Goal: Information Seeking & Learning: Find specific fact

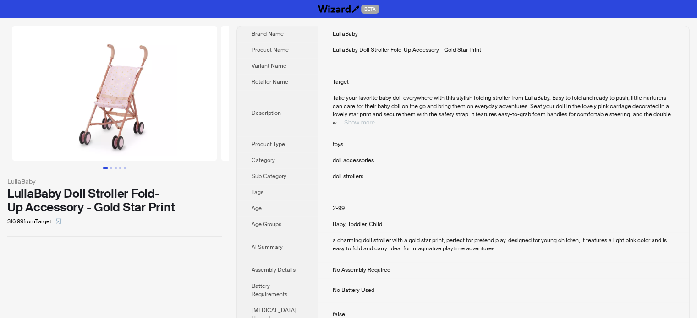
click at [375, 119] on button "Show more" at bounding box center [359, 122] width 31 height 7
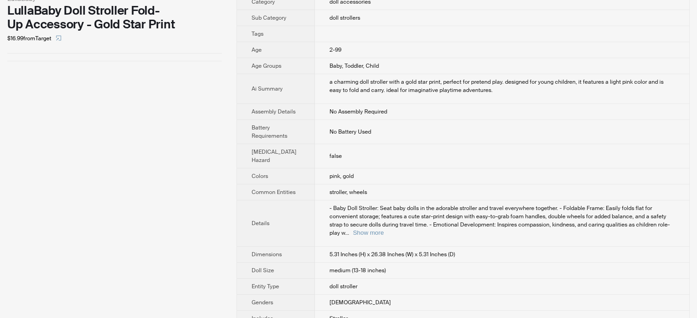
scroll to position [229, 0]
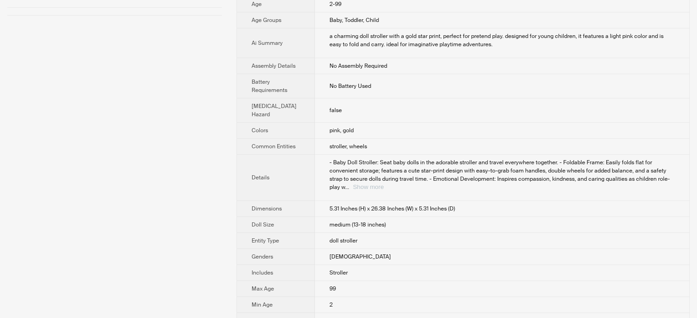
click at [383, 186] on button "Show more" at bounding box center [368, 187] width 31 height 7
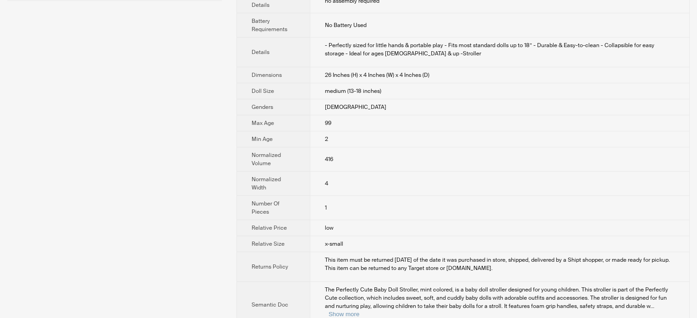
scroll to position [198, 0]
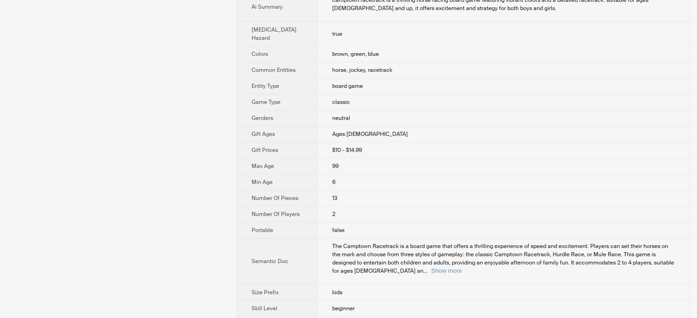
scroll to position [217, 0]
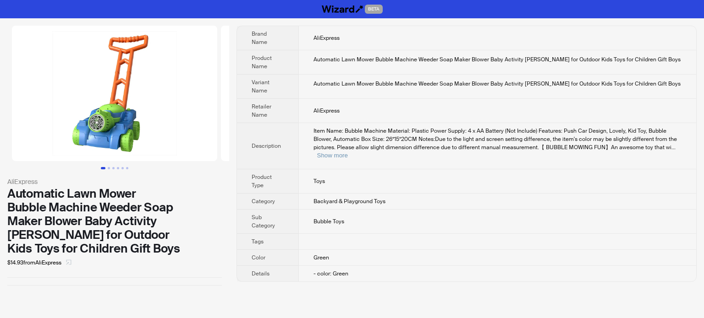
click at [76, 256] on button "button" at bounding box center [68, 263] width 15 height 15
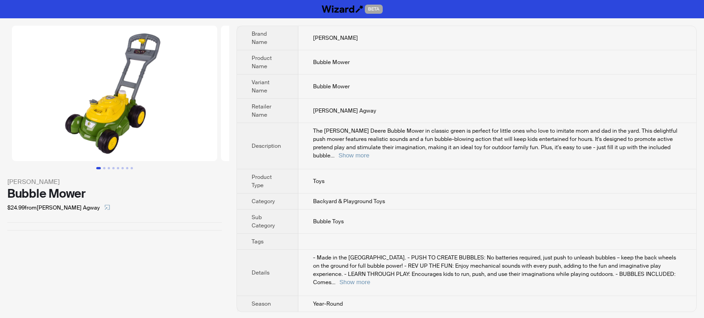
click at [682, 267] on td "- Made in the [GEOGRAPHIC_DATA]. - PUSH TO CREATE BUBBLES: No batteries require…" at bounding box center [497, 273] width 398 height 46
click at [370, 279] on button "Show more" at bounding box center [354, 282] width 31 height 7
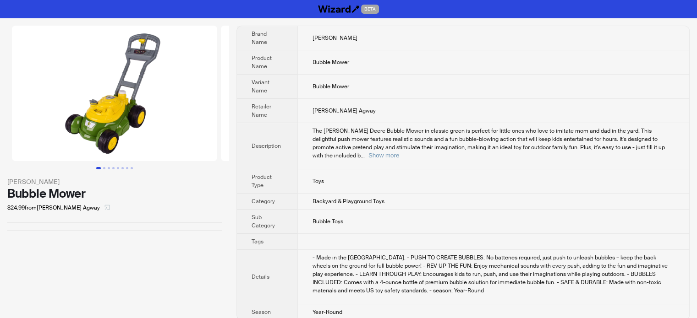
click at [104, 208] on icon "select" at bounding box center [106, 207] width 5 height 5
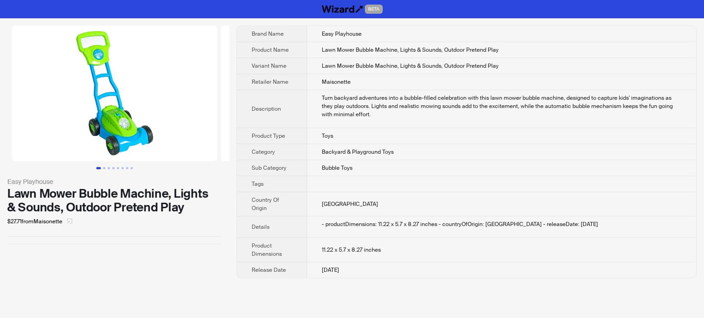
click at [72, 223] on icon "select" at bounding box center [69, 220] width 5 height 5
click at [71, 221] on icon "select" at bounding box center [69, 220] width 5 height 5
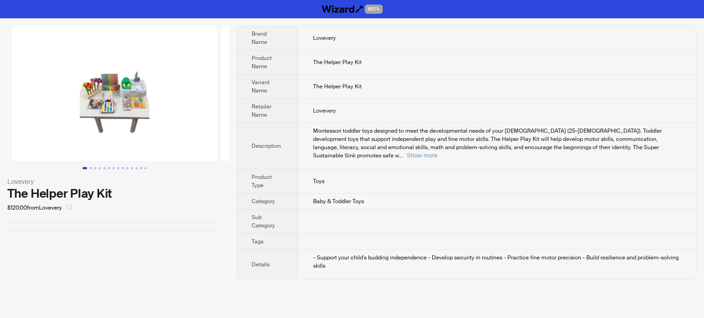
click at [70, 207] on icon "select" at bounding box center [69, 207] width 5 height 5
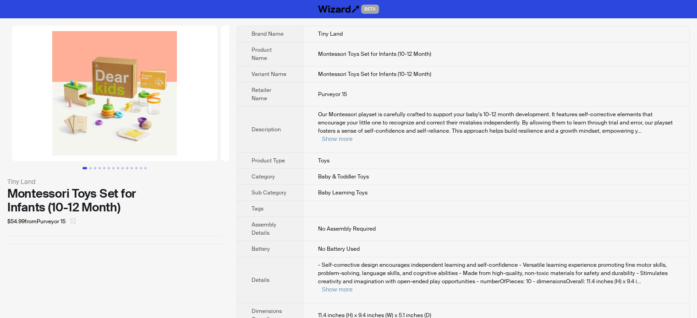
click at [71, 222] on button "button" at bounding box center [72, 221] width 15 height 15
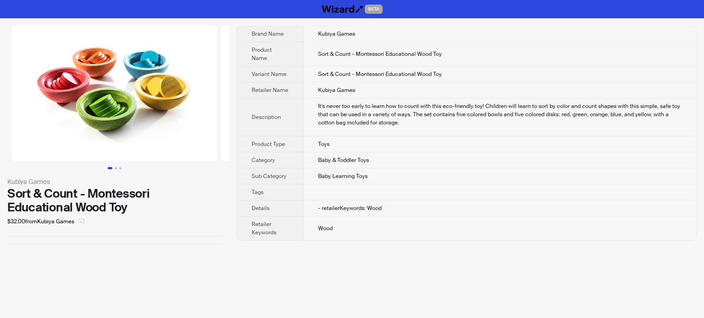
click at [86, 223] on button "button" at bounding box center [81, 221] width 15 height 15
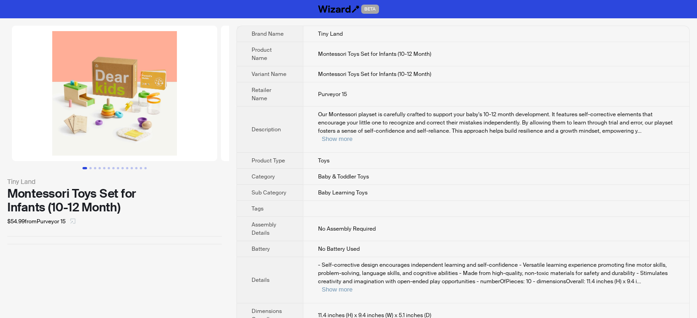
click at [73, 218] on span "button" at bounding box center [72, 221] width 5 height 7
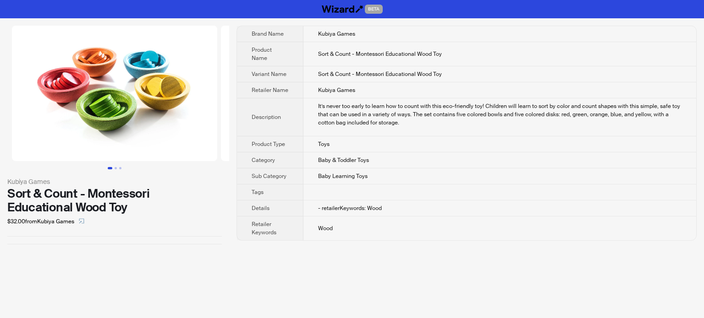
drag, startPoint x: 85, startPoint y: 219, endPoint x: 87, endPoint y: 198, distance: 20.8
click at [84, 219] on icon "select" at bounding box center [81, 221] width 5 height 5
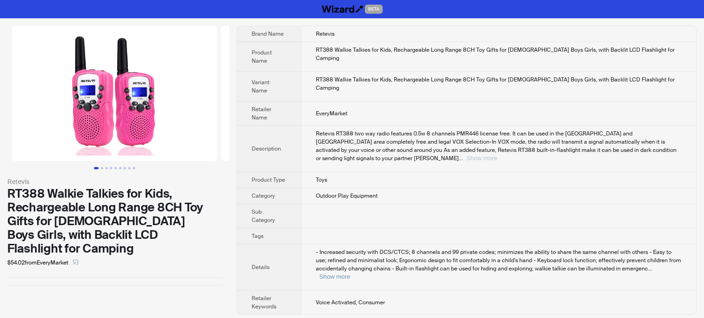
click at [497, 155] on button "Show more" at bounding box center [481, 158] width 31 height 7
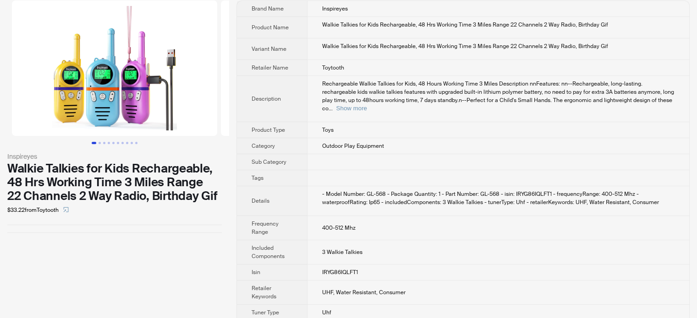
scroll to position [49, 0]
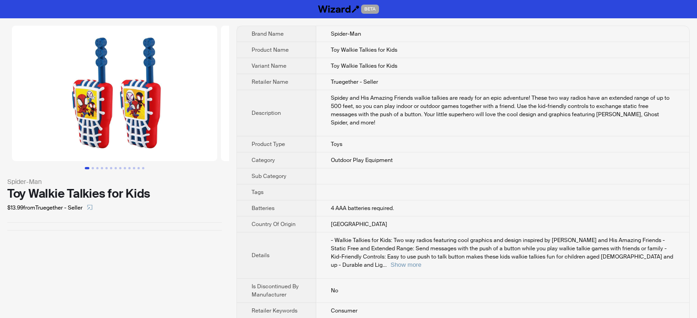
scroll to position [22, 0]
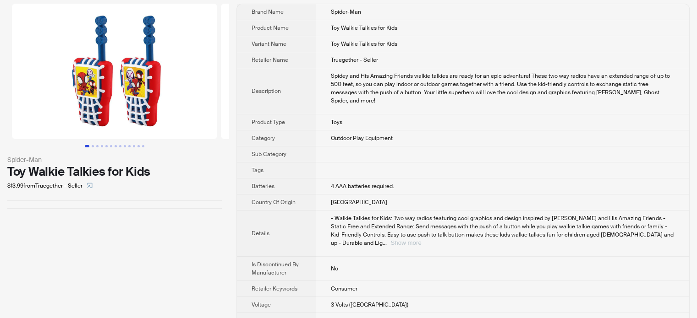
click at [421, 240] on button "Show more" at bounding box center [405, 243] width 31 height 7
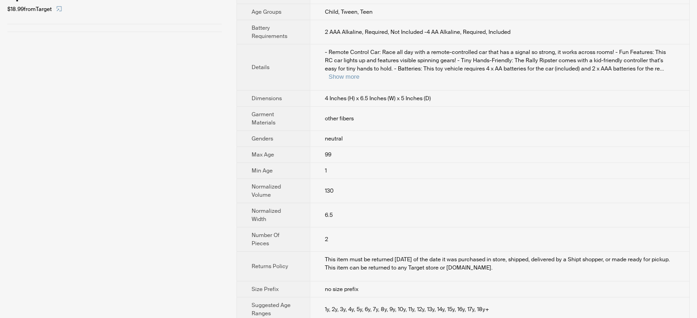
scroll to position [229, 0]
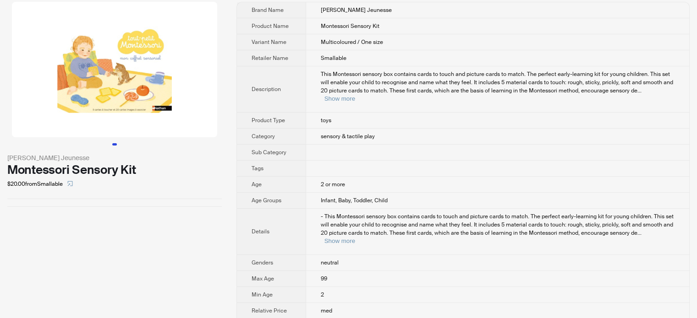
scroll to position [46, 0]
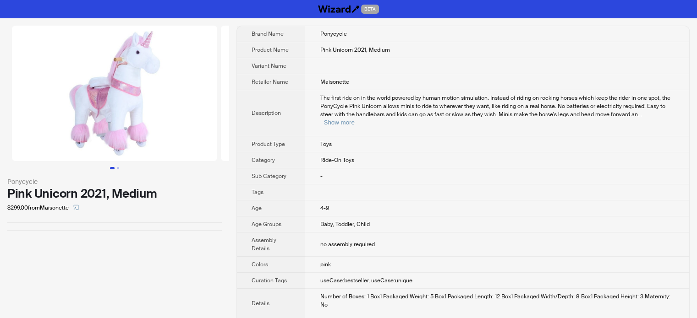
click at [659, 118] on div "The first ride on in the world powered by human motion simulation. Instead of r…" at bounding box center [497, 110] width 355 height 33
click at [354, 119] on button "Show more" at bounding box center [338, 122] width 31 height 7
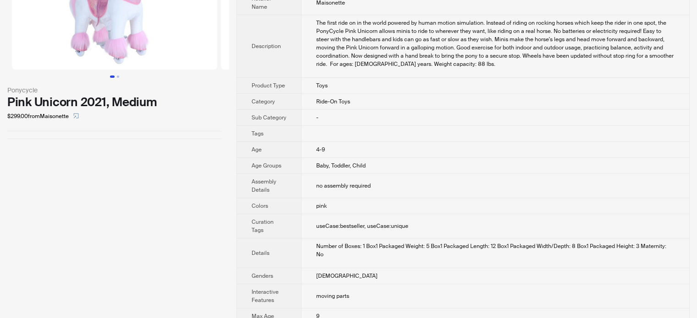
scroll to position [46, 0]
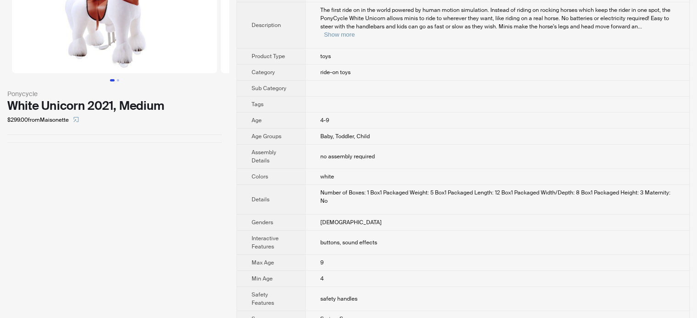
scroll to position [13, 0]
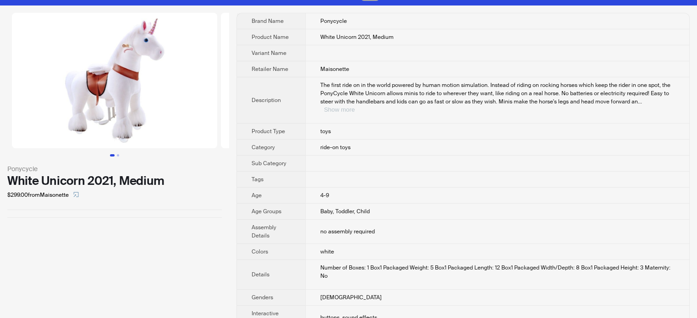
click at [355, 106] on button "Show more" at bounding box center [339, 109] width 31 height 7
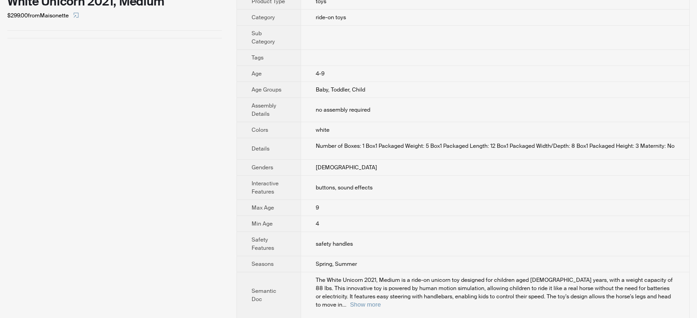
scroll to position [196, 0]
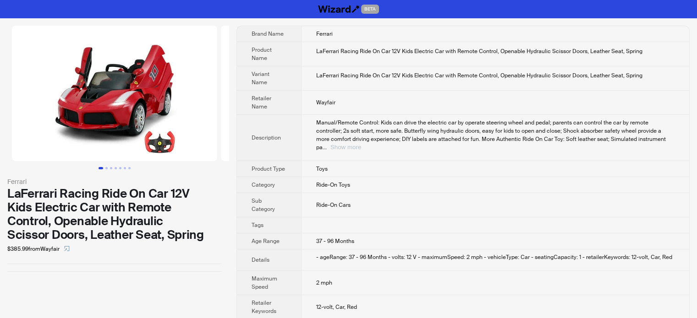
click at [361, 144] on button "Show more" at bounding box center [345, 147] width 31 height 7
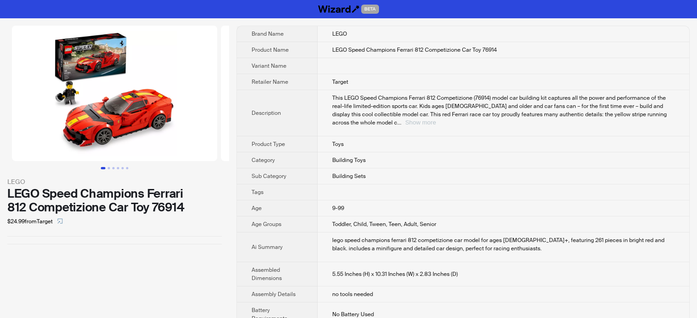
click at [436, 119] on button "Show more" at bounding box center [420, 122] width 31 height 7
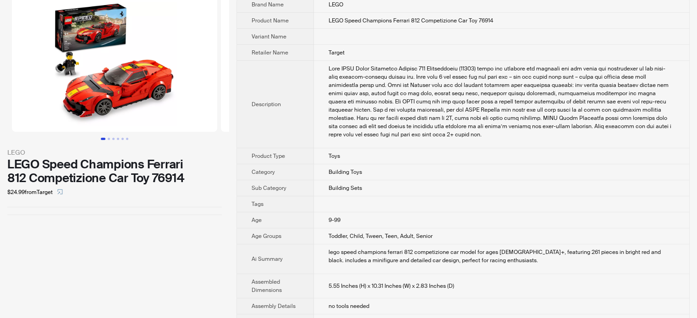
scroll to position [46, 0]
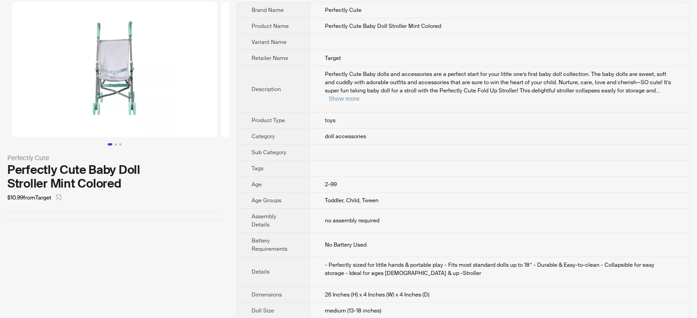
scroll to position [46, 0]
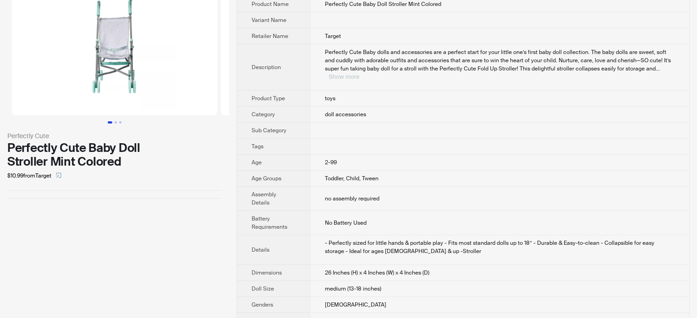
click at [359, 73] on button "Show more" at bounding box center [343, 76] width 31 height 7
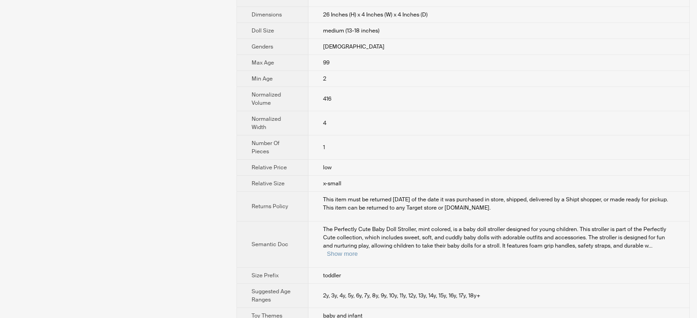
scroll to position [306, 0]
click at [653, 246] on td "The Perfectly Cute Baby Doll Stroller, mint colored, is a baby doll stroller de…" at bounding box center [498, 243] width 381 height 46
click at [357, 249] on button "Show more" at bounding box center [342, 252] width 31 height 7
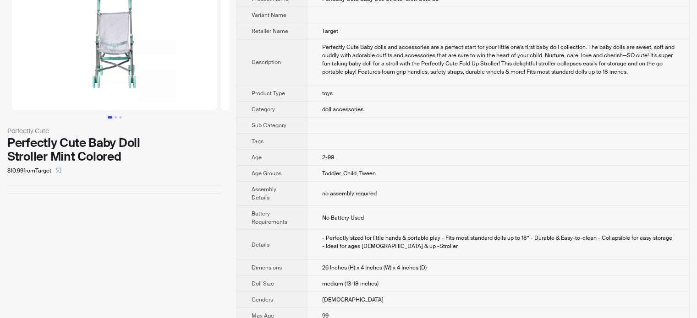
scroll to position [2, 0]
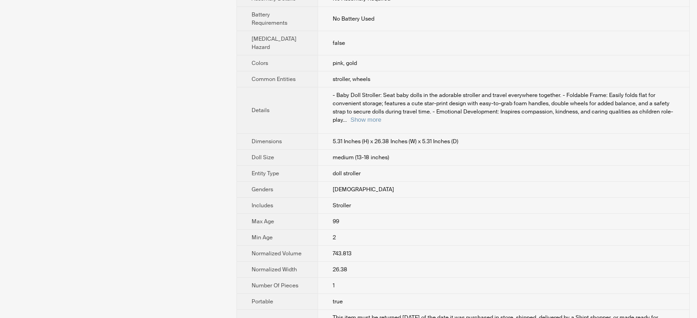
scroll to position [321, 0]
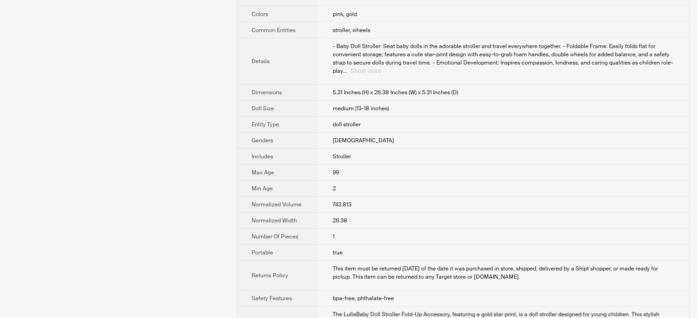
click at [381, 67] on button "Show more" at bounding box center [365, 70] width 31 height 7
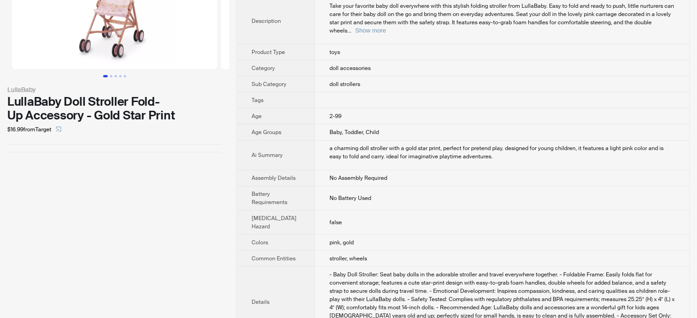
scroll to position [92, 0]
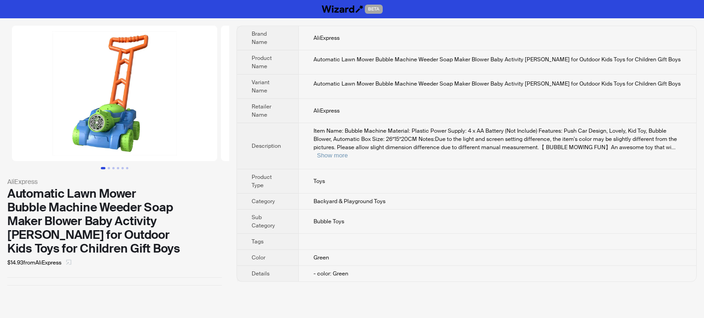
click at [71, 260] on icon "select" at bounding box center [68, 262] width 5 height 5
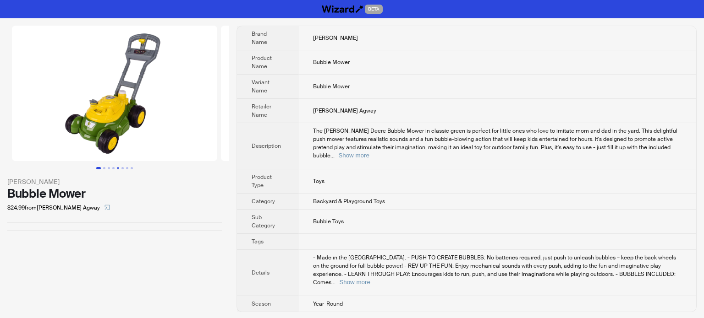
drag, startPoint x: 86, startPoint y: 207, endPoint x: 115, endPoint y: 174, distance: 44.5
click at [104, 207] on icon "select" at bounding box center [106, 207] width 5 height 5
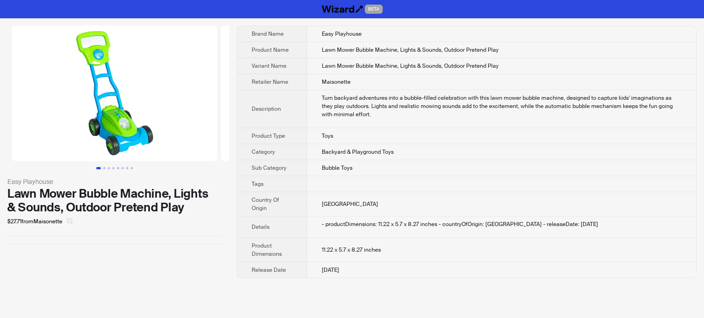
click at [72, 219] on icon "select" at bounding box center [69, 220] width 5 height 5
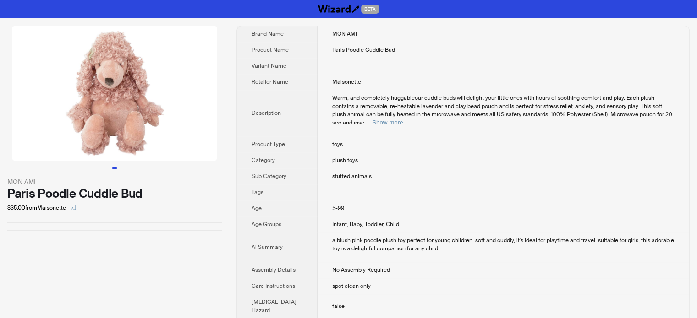
click at [651, 108] on span "Warm, and completely huggableour cuddle buds will delight your little ones with…" at bounding box center [502, 110] width 340 height 32
click at [403, 119] on button "Show more" at bounding box center [387, 122] width 31 height 7
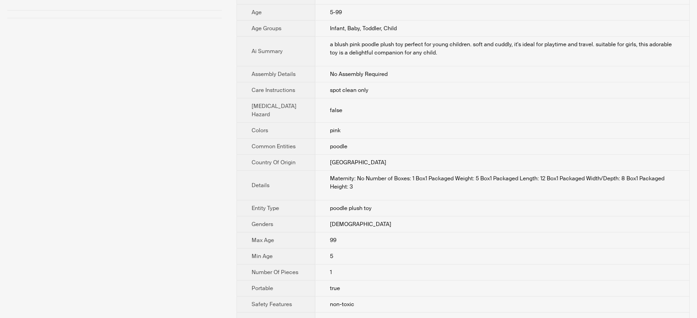
scroll to position [229, 0]
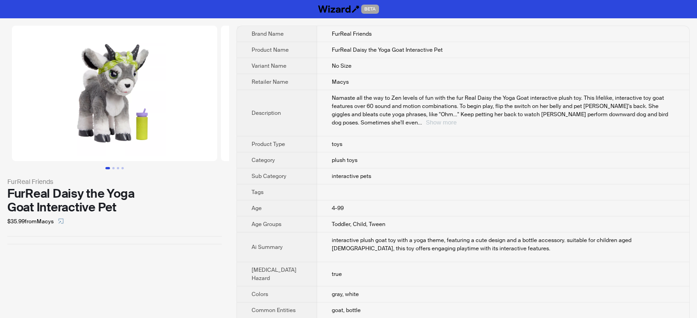
click at [456, 124] on button "Show more" at bounding box center [441, 122] width 31 height 7
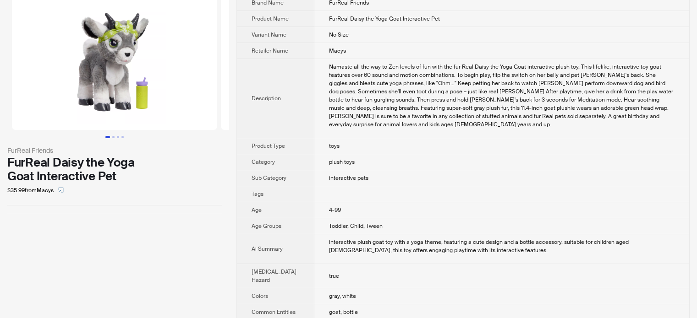
scroll to position [46, 0]
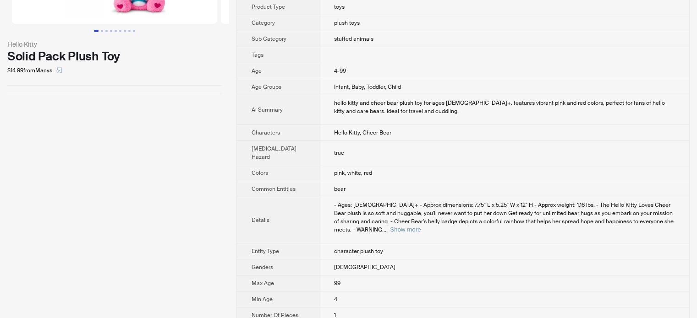
scroll to position [92, 0]
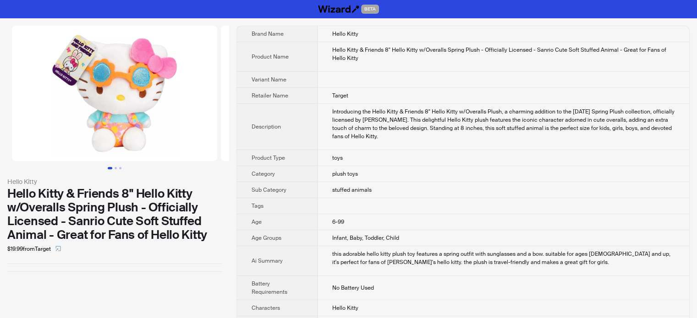
scroll to position [46, 0]
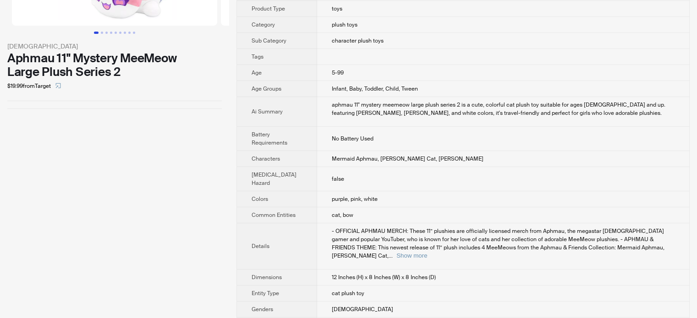
scroll to position [137, 0]
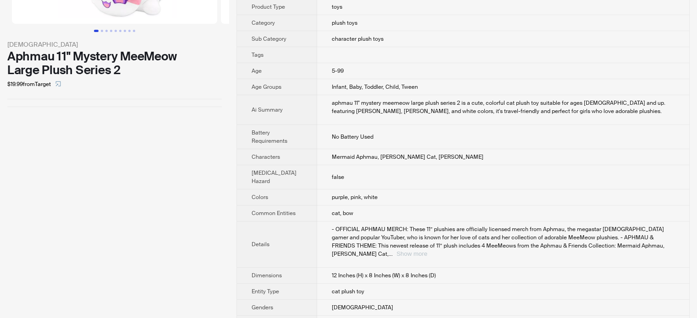
click at [427, 251] on button "Show more" at bounding box center [411, 254] width 31 height 7
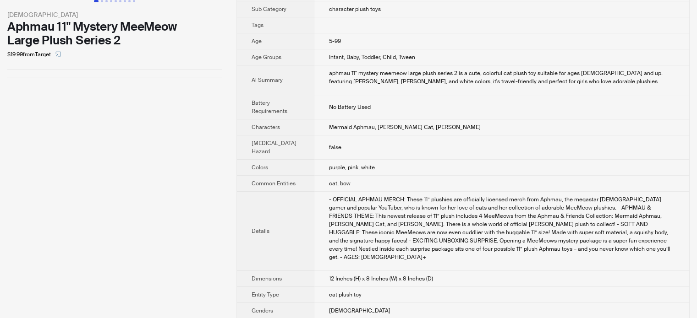
scroll to position [183, 0]
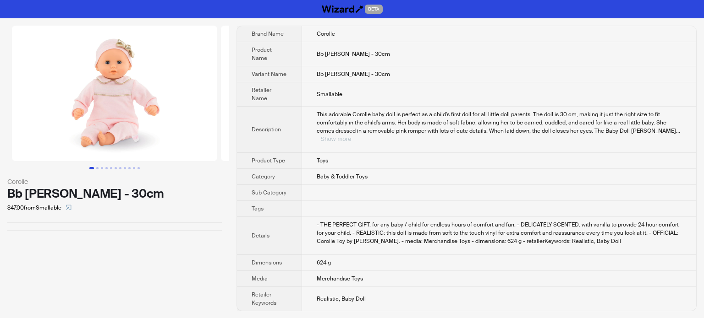
click at [351, 136] on button "Show more" at bounding box center [335, 139] width 31 height 7
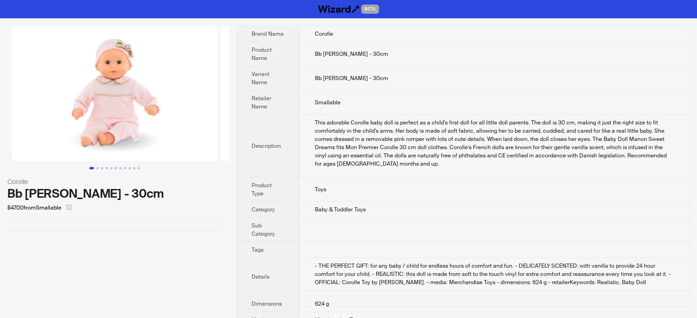
click at [419, 142] on div "This adorable Corolle baby doll is perfect as a child's first doll for all litt…" at bounding box center [494, 143] width 360 height 49
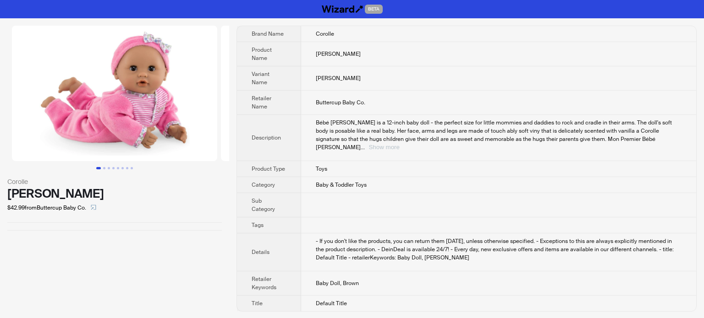
click at [399, 144] on button "Show more" at bounding box center [383, 147] width 31 height 7
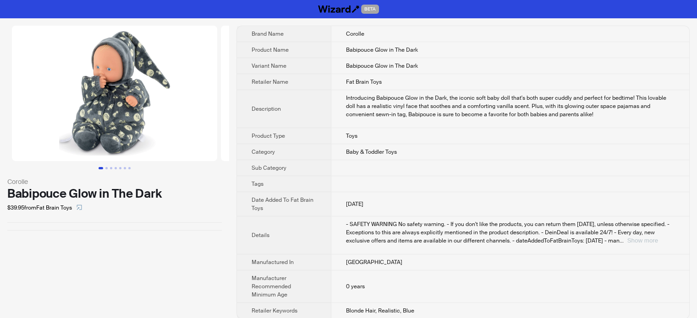
click at [649, 237] on button "Show more" at bounding box center [642, 240] width 31 height 7
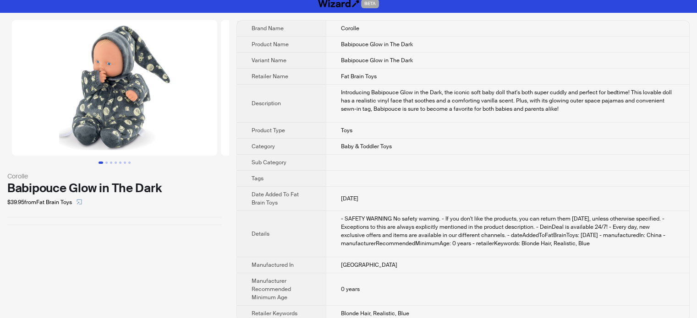
scroll to position [15, 0]
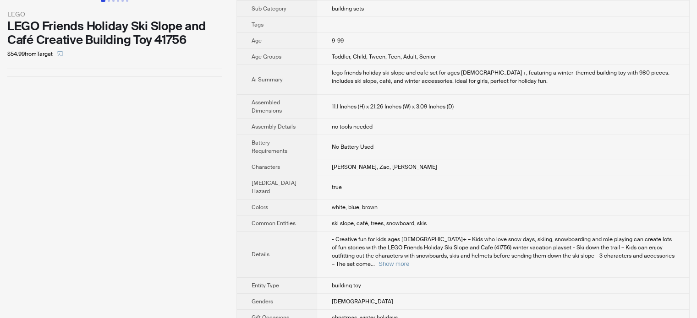
scroll to position [183, 0]
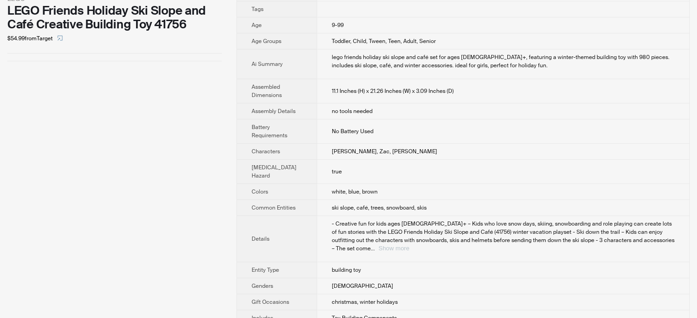
click at [409, 245] on button "Show more" at bounding box center [393, 248] width 31 height 7
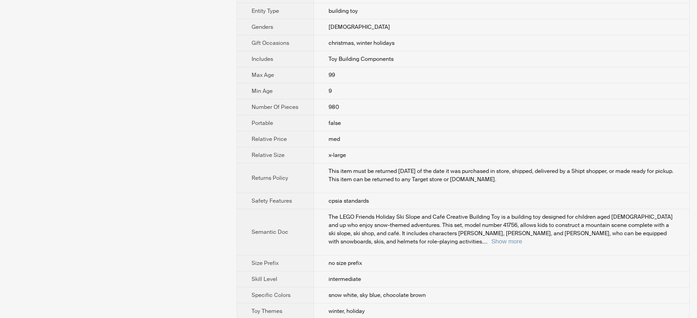
scroll to position [497, 0]
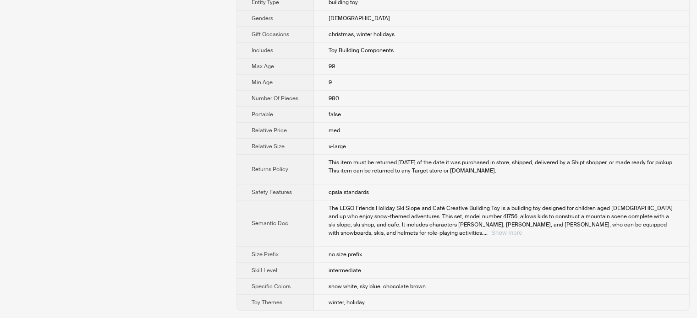
click at [522, 236] on button "Show more" at bounding box center [506, 232] width 31 height 7
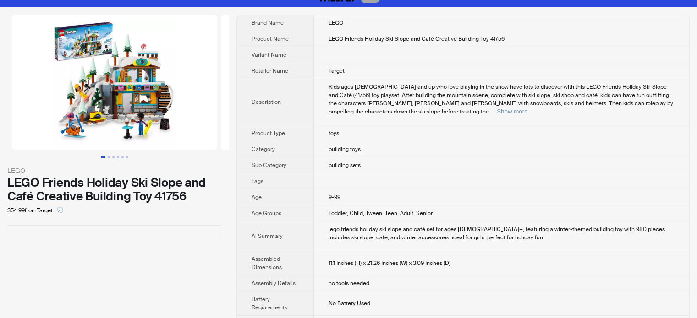
scroll to position [0, 0]
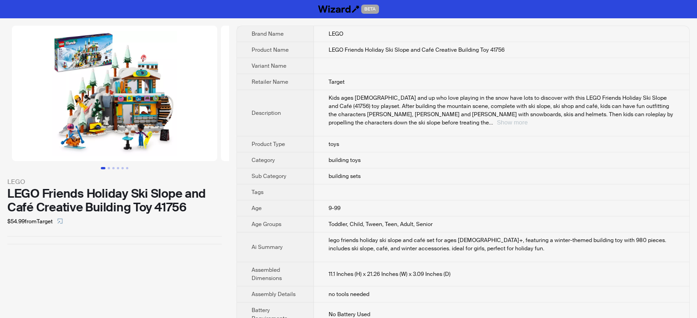
click at [527, 119] on button "Show more" at bounding box center [512, 122] width 31 height 7
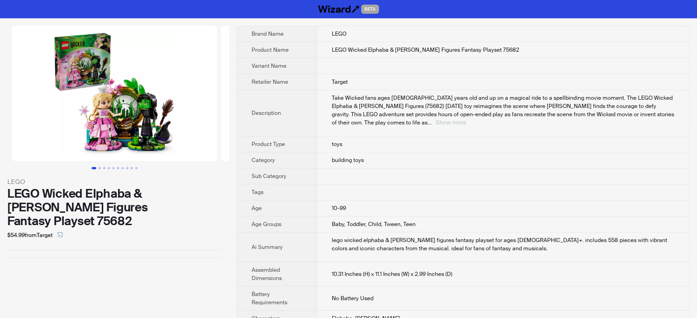
click at [466, 119] on button "Show more" at bounding box center [450, 122] width 31 height 7
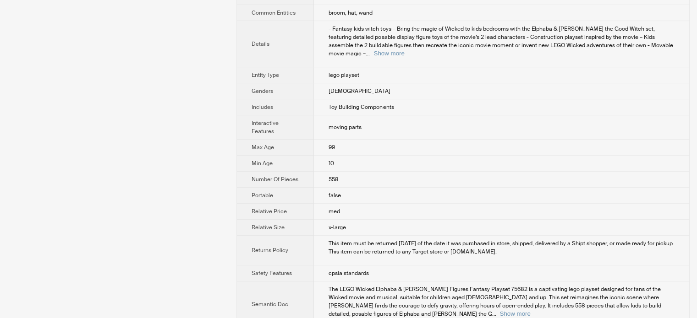
scroll to position [389, 0]
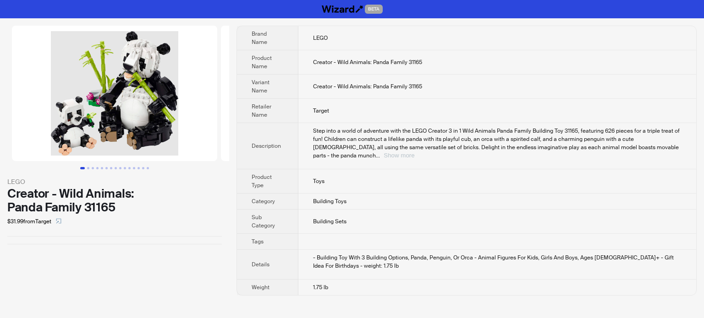
click at [414, 152] on button "Show more" at bounding box center [398, 155] width 31 height 7
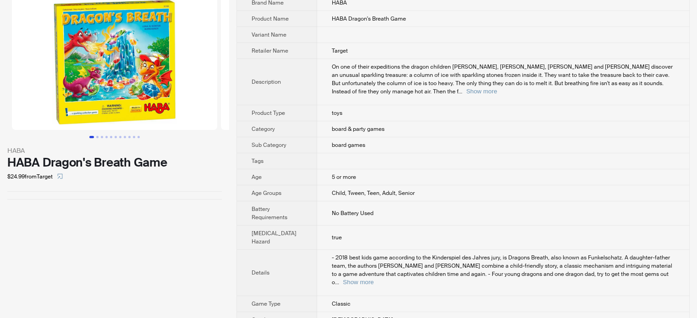
scroll to position [92, 0]
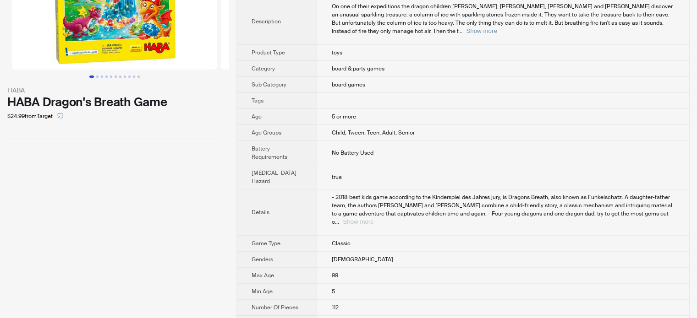
click at [373, 218] on button "Show more" at bounding box center [358, 221] width 31 height 7
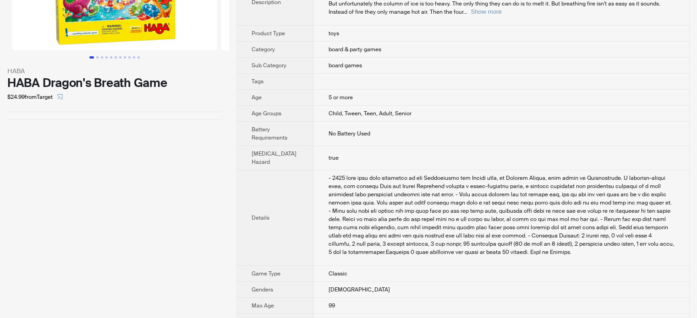
scroll to position [0, 0]
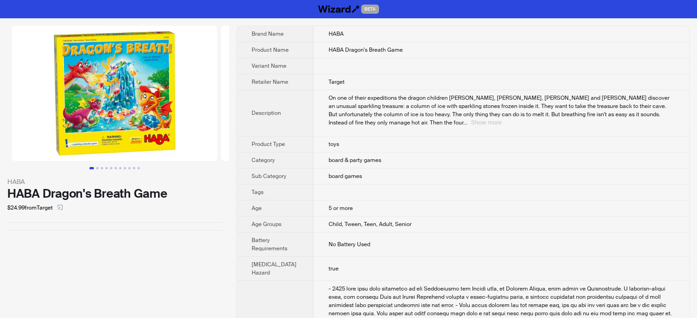
click at [501, 119] on button "Show more" at bounding box center [485, 122] width 31 height 7
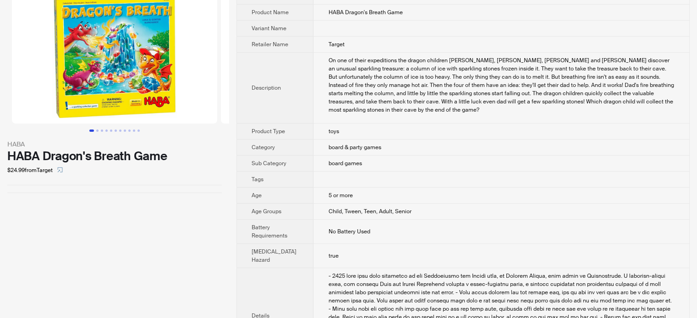
scroll to position [92, 0]
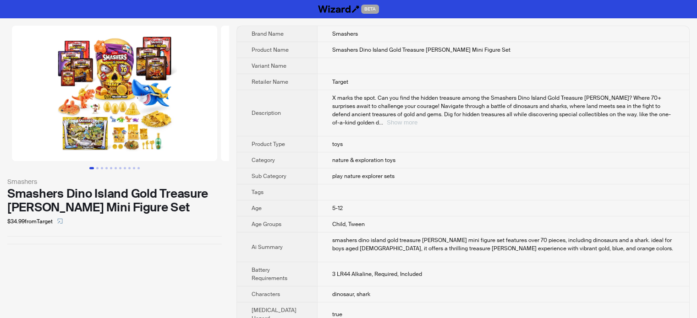
click at [417, 119] on button "Show more" at bounding box center [402, 122] width 31 height 7
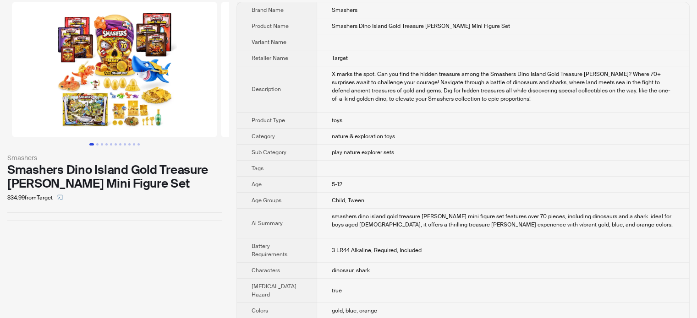
scroll to position [46, 0]
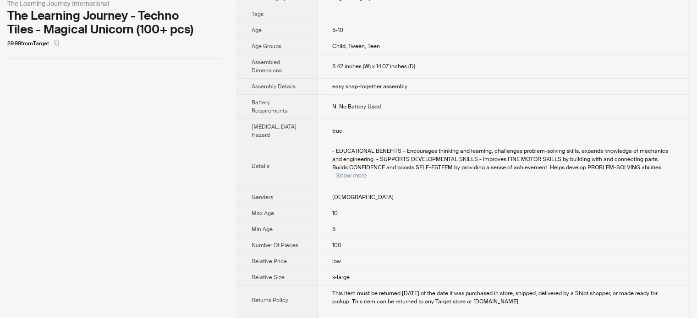
scroll to position [183, 0]
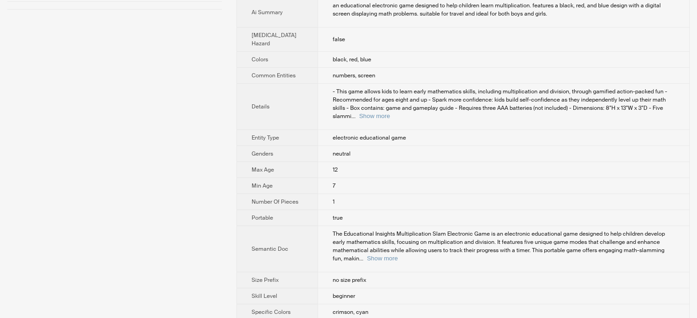
scroll to position [274, 0]
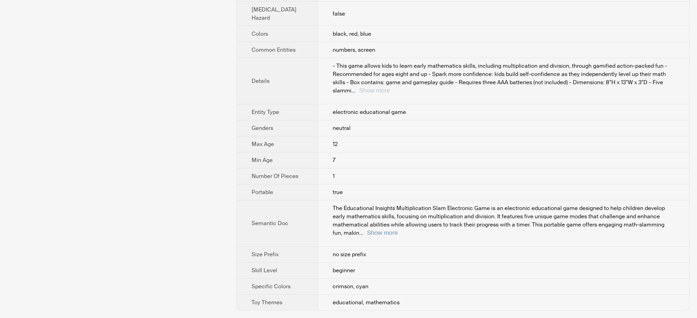
click at [390, 87] on button "Show more" at bounding box center [374, 90] width 31 height 7
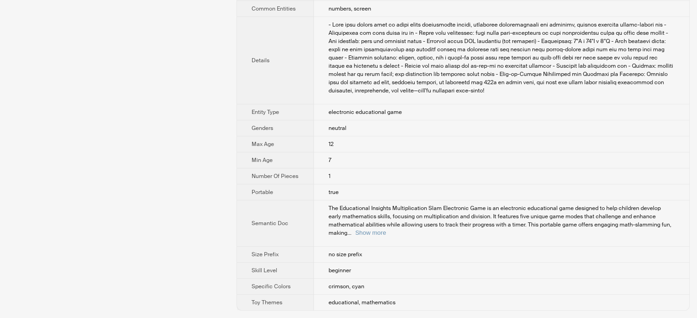
scroll to position [357, 0]
click at [386, 229] on button "Show more" at bounding box center [370, 232] width 31 height 7
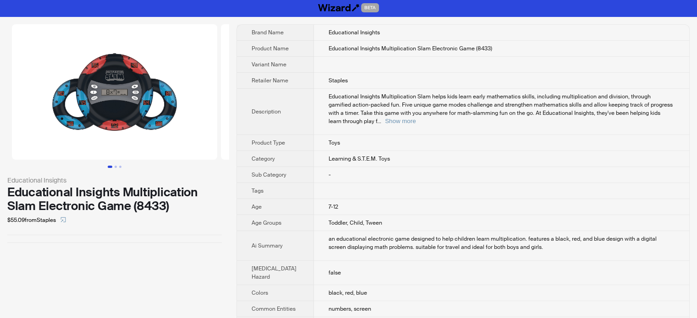
scroll to position [0, 0]
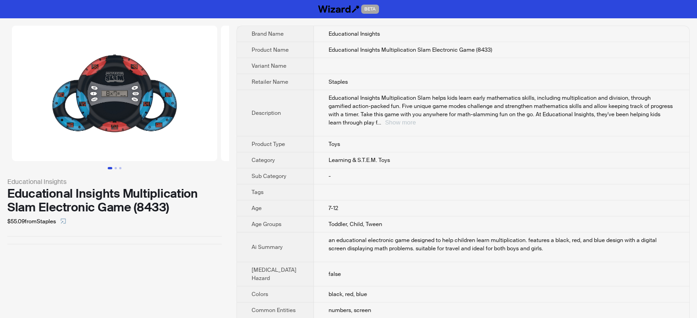
click at [415, 126] on button "Show more" at bounding box center [400, 122] width 31 height 7
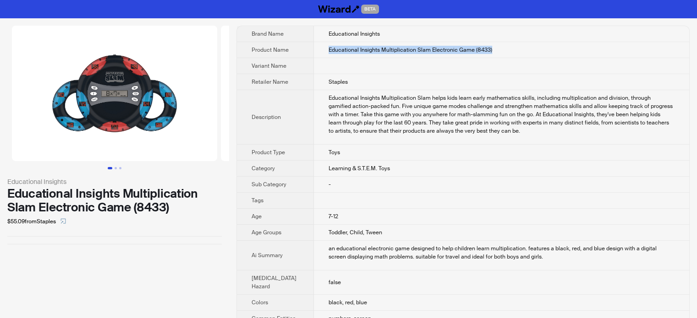
drag, startPoint x: 481, startPoint y: 61, endPoint x: 313, endPoint y: 67, distance: 168.2
click at [314, 58] on td "Educational Insights Multiplication Slam Electronic Game (8433)" at bounding box center [501, 50] width 375 height 16
copy span "Educational Insights Multiplication Slam Electronic Game (8433)"
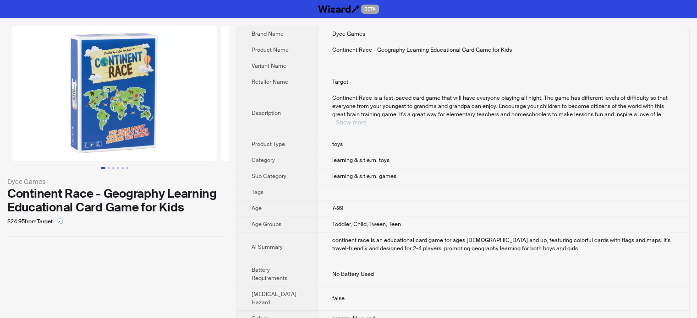
click at [366, 119] on button "Show more" at bounding box center [351, 122] width 31 height 7
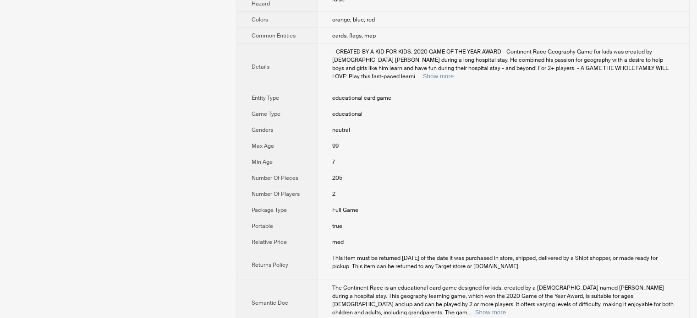
scroll to position [366, 0]
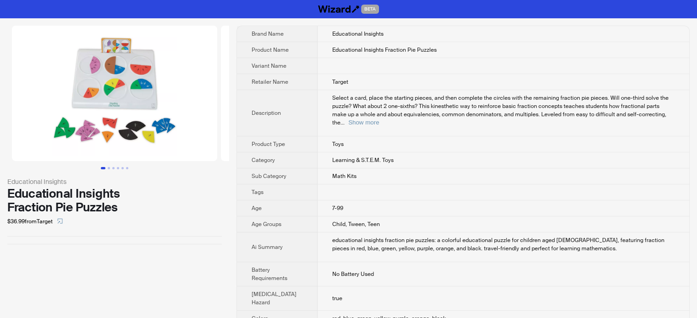
click at [655, 118] on div "Select a card, place the starting pieces, and then complete the circles with th…" at bounding box center [503, 110] width 342 height 33
click at [379, 119] on button "Show more" at bounding box center [363, 122] width 31 height 7
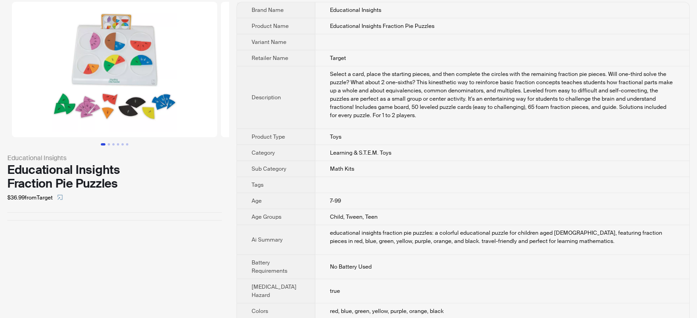
scroll to position [46, 0]
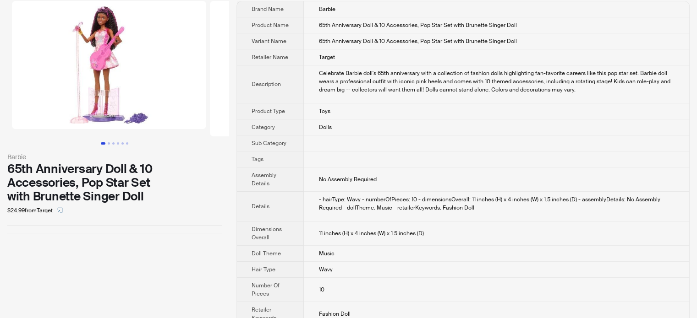
scroll to position [38, 0]
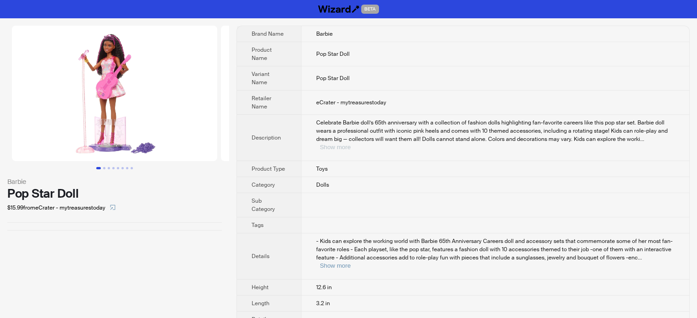
click at [350, 144] on button "Show more" at bounding box center [335, 147] width 31 height 7
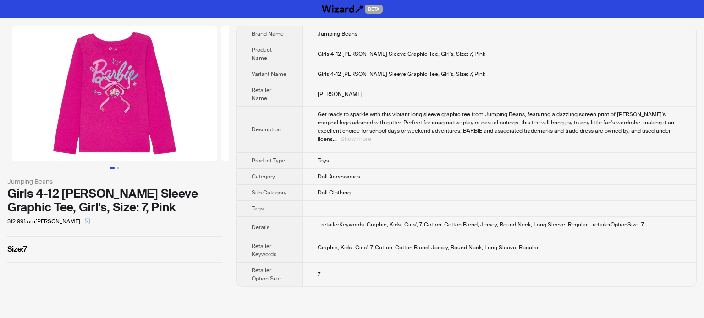
click at [371, 136] on button "Show more" at bounding box center [355, 139] width 31 height 7
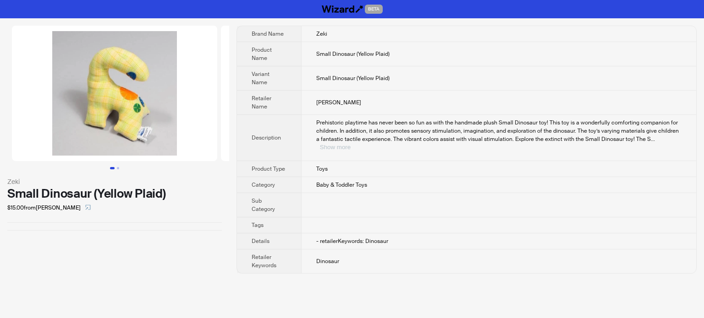
click at [350, 144] on button "Show more" at bounding box center [335, 147] width 31 height 7
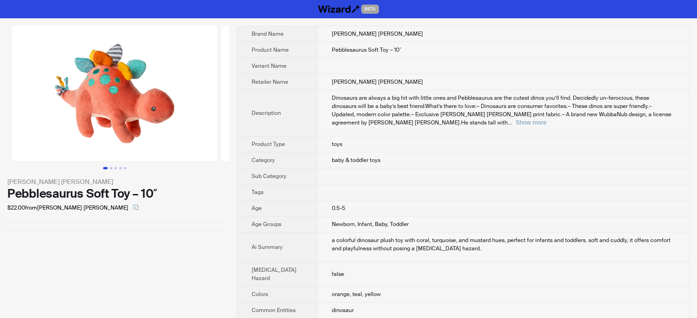
click at [194, 137] on img at bounding box center [114, 94] width 205 height 136
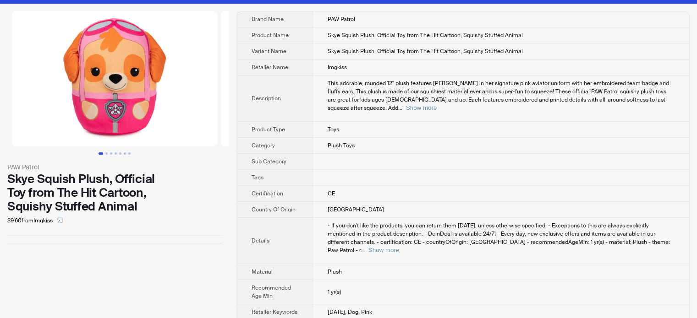
scroll to position [22, 0]
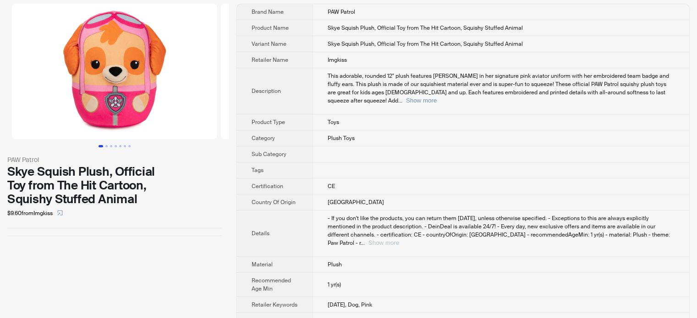
click at [399, 240] on button "Show more" at bounding box center [383, 243] width 31 height 7
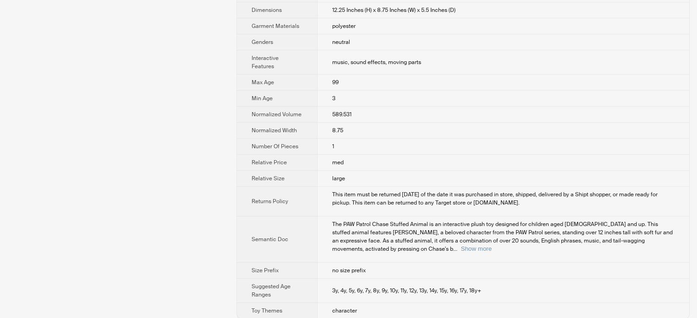
scroll to position [362, 0]
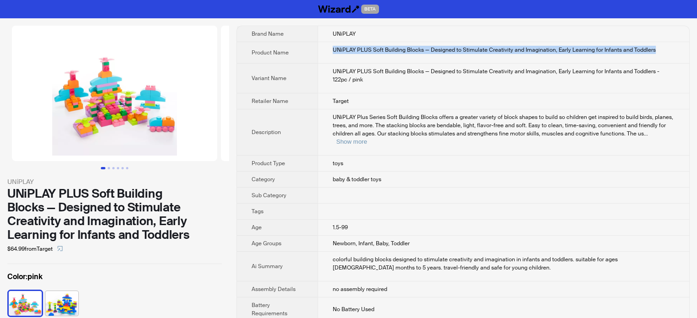
drag, startPoint x: 648, startPoint y: 48, endPoint x: 322, endPoint y: 47, distance: 325.2
click at [322, 47] on td "UNiPLAY PLUS Soft Building Blocks — Designed to Stimulate Creativity and Imagin…" at bounding box center [502, 53] width 371 height 22
copy div "UNiPLAY PLUS Soft Building Blocks — Designed to Stimulate Creativity and Imagin…"
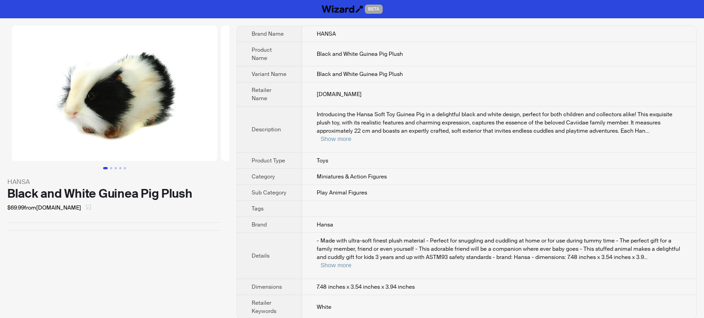
click at [86, 210] on icon "select" at bounding box center [88, 207] width 5 height 5
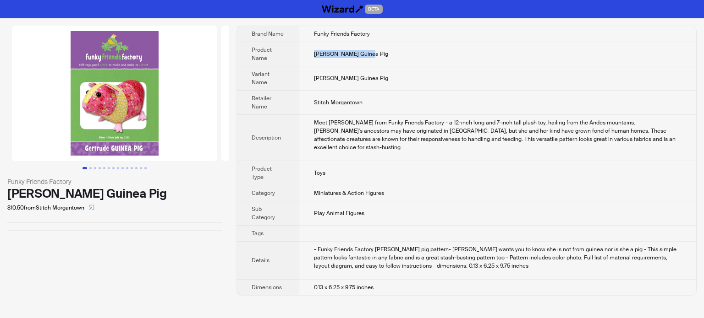
drag, startPoint x: 376, startPoint y: 47, endPoint x: 310, endPoint y: 52, distance: 66.1
click at [310, 52] on td "[PERSON_NAME] Guinea Pig" at bounding box center [497, 54] width 397 height 24
copy span "[PERSON_NAME] Guinea Pig"
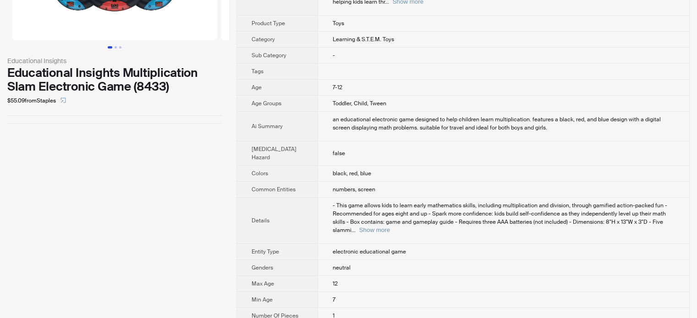
scroll to position [137, 0]
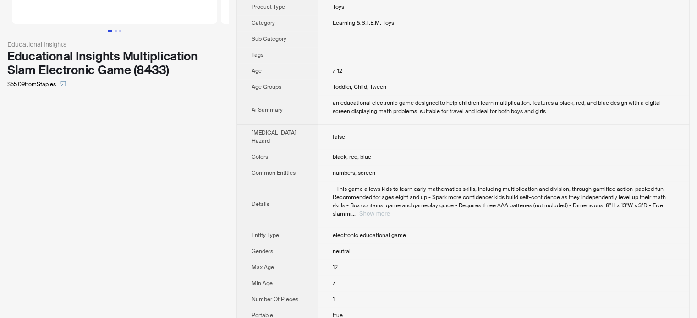
click at [390, 217] on button "Show more" at bounding box center [374, 213] width 31 height 7
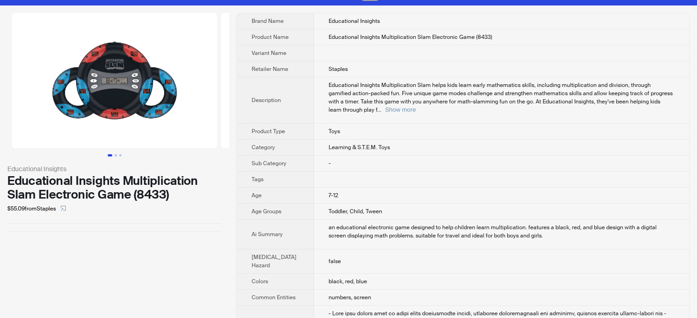
scroll to position [0, 0]
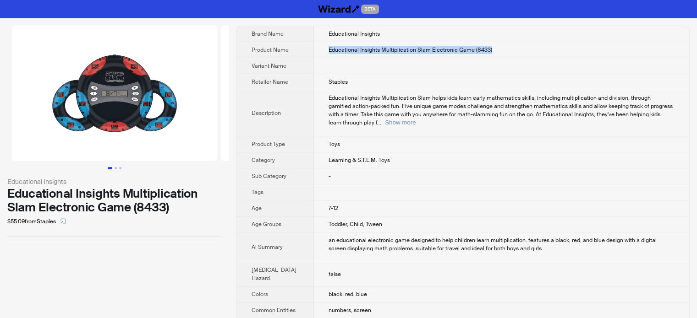
drag, startPoint x: 480, startPoint y: 63, endPoint x: 306, endPoint y: 57, distance: 174.2
click at [314, 57] on td "Educational Insights Multiplication Slam Electronic Game (8433)" at bounding box center [501, 50] width 375 height 16
copy span "Educational Insights Multiplication Slam Electronic Game (8433)"
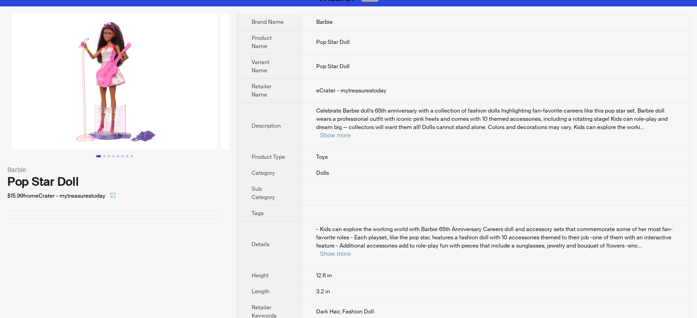
scroll to position [22, 0]
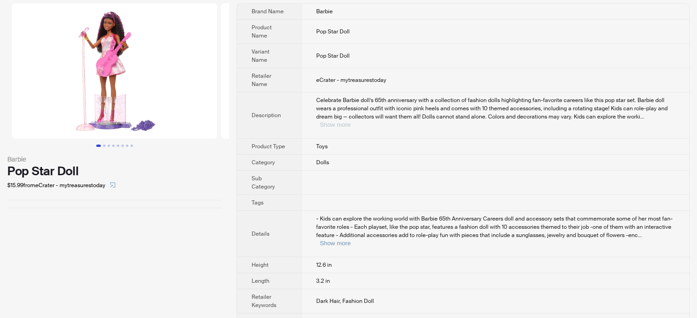
click at [350, 121] on button "Show more" at bounding box center [335, 124] width 31 height 7
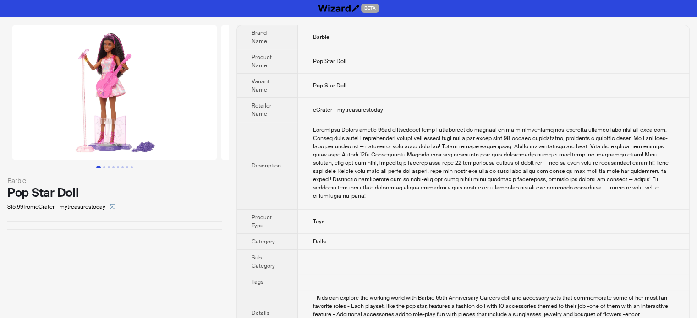
scroll to position [0, 0]
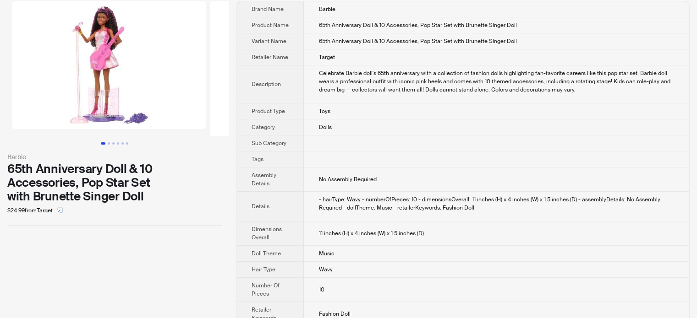
scroll to position [38, 0]
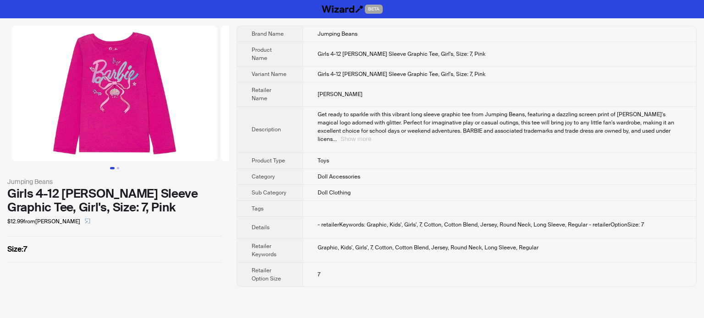
click at [371, 136] on button "Show more" at bounding box center [355, 139] width 31 height 7
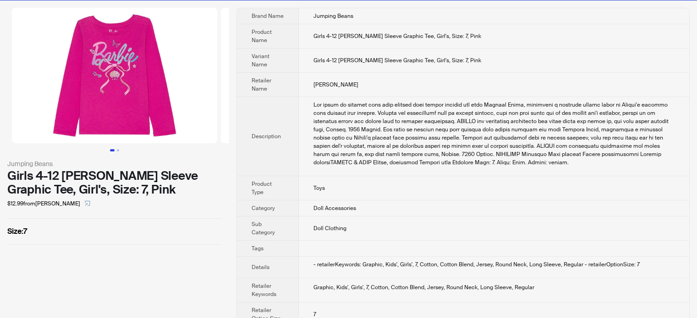
scroll to position [33, 0]
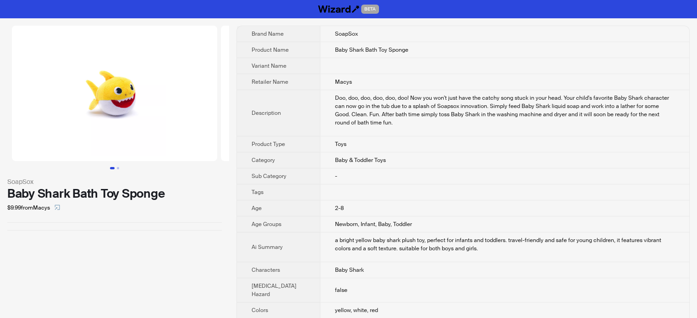
scroll to position [46, 0]
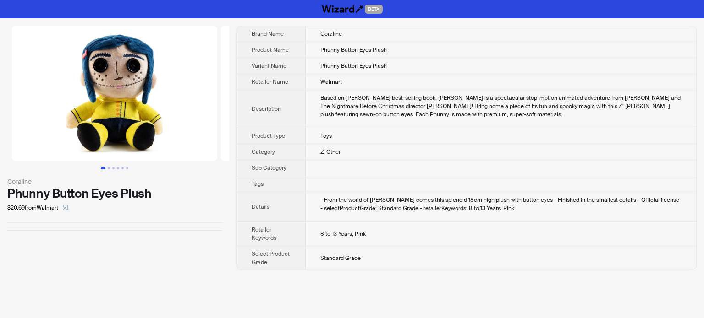
drag, startPoint x: 67, startPoint y: 208, endPoint x: 77, endPoint y: 188, distance: 22.9
click at [67, 208] on icon "select" at bounding box center [65, 207] width 5 height 5
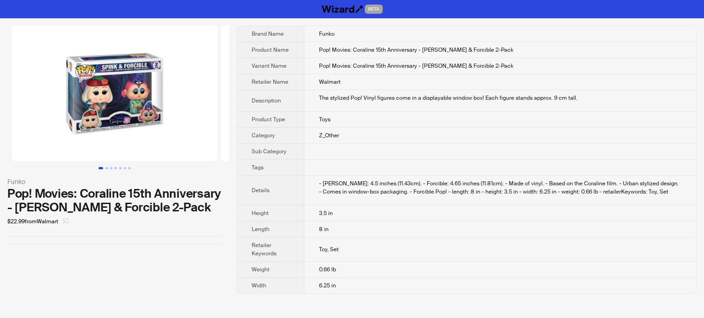
click at [67, 220] on icon "select" at bounding box center [65, 220] width 5 height 5
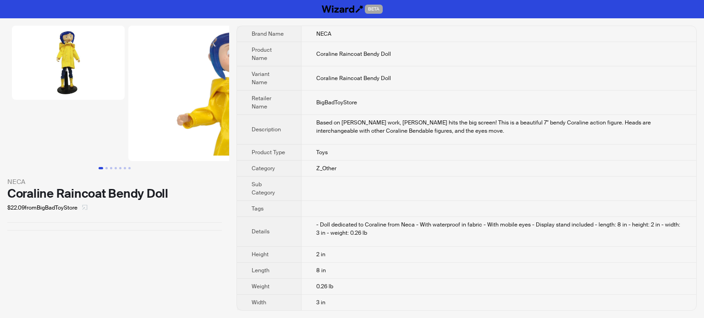
click at [86, 208] on icon "select" at bounding box center [84, 207] width 5 height 5
drag, startPoint x: 408, startPoint y: 50, endPoint x: 302, endPoint y: 49, distance: 105.4
click at [302, 49] on td "Coraline Raincoat Bendy Doll" at bounding box center [498, 54] width 395 height 24
copy span "Coraline Raincoat Bendy Doll"
click at [429, 52] on td "Coraline Raincoat Bendy Doll" at bounding box center [498, 54] width 395 height 24
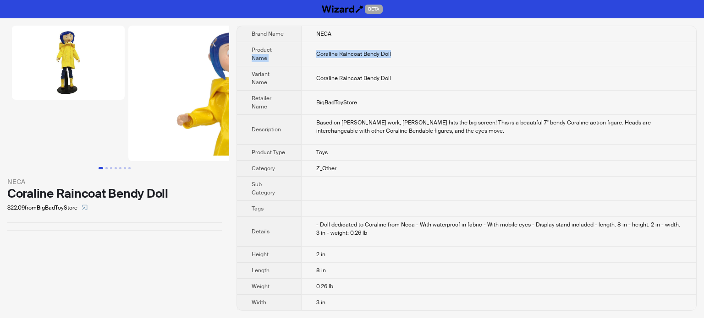
drag, startPoint x: 416, startPoint y: 62, endPoint x: 298, endPoint y: 44, distance: 119.5
click at [298, 44] on tr "Product Name Coraline Raincoat Bendy Doll" at bounding box center [466, 54] width 459 height 24
copy tr "Name Coraline Raincoat Bendy Doll"
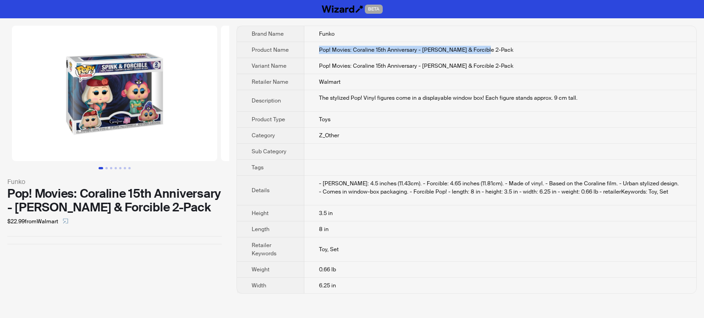
drag, startPoint x: 500, startPoint y: 48, endPoint x: 320, endPoint y: 48, distance: 180.0
click at [320, 48] on td "Pop! Movies: Coraline 15th Anniversary - [PERSON_NAME] & Forcible 2-Pack" at bounding box center [500, 50] width 392 height 16
copy span "Pop! Movies: Coraline 15th Anniversary - [PERSON_NAME] & Forcible 2-Pack"
click at [512, 58] on td "Pop! Movies: Coraline 15th Anniversary - [PERSON_NAME] & Forcible 2-Pack" at bounding box center [500, 66] width 392 height 16
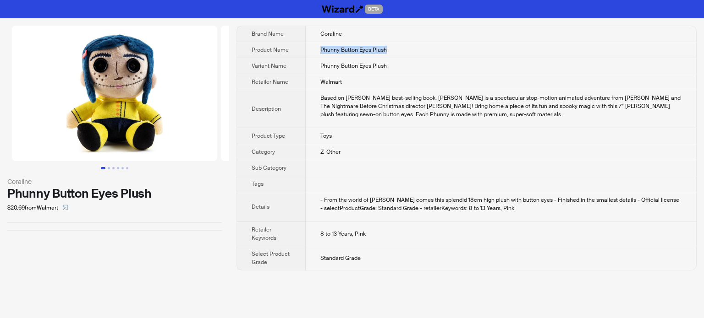
drag, startPoint x: 384, startPoint y: 52, endPoint x: 317, endPoint y: 49, distance: 66.5
click at [317, 49] on td "Phunny Button Eyes Plush" at bounding box center [501, 50] width 391 height 16
copy span "Phunny Button Eyes Plush"
click at [398, 53] on td "Phunny Button Eyes Plush" at bounding box center [501, 50] width 391 height 16
drag, startPoint x: 398, startPoint y: 52, endPoint x: 311, endPoint y: 47, distance: 86.7
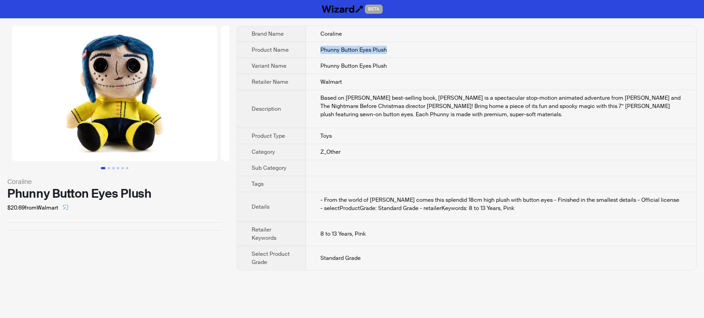
click at [311, 47] on td "Phunny Button Eyes Plush" at bounding box center [501, 50] width 391 height 16
copy span "Phunny Button Eyes Plush"
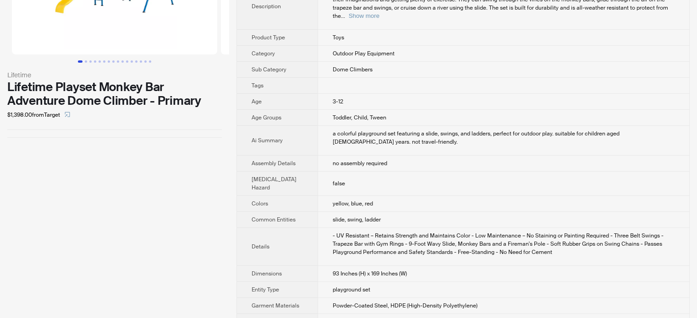
scroll to position [92, 0]
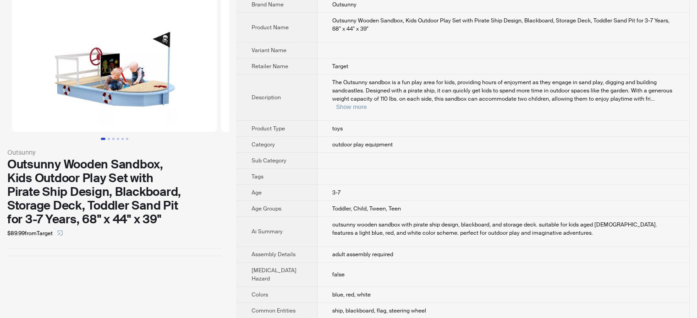
scroll to position [46, 0]
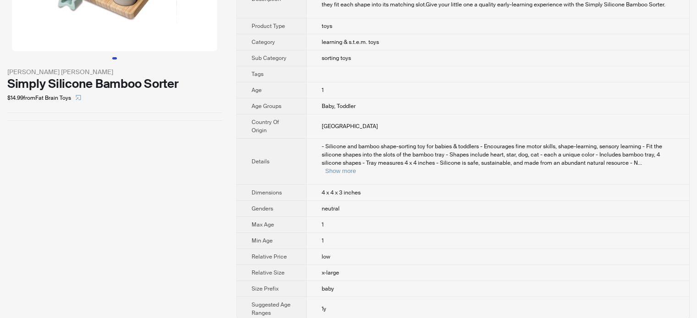
scroll to position [110, 0]
click at [355, 168] on button "Show more" at bounding box center [340, 171] width 31 height 7
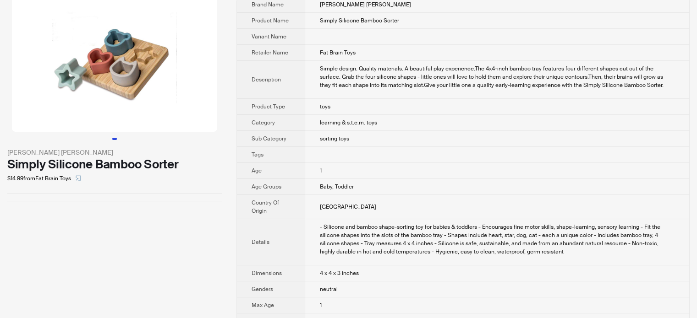
scroll to position [46, 0]
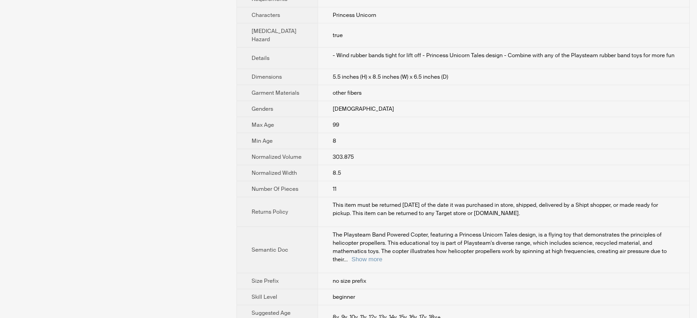
scroll to position [306, 0]
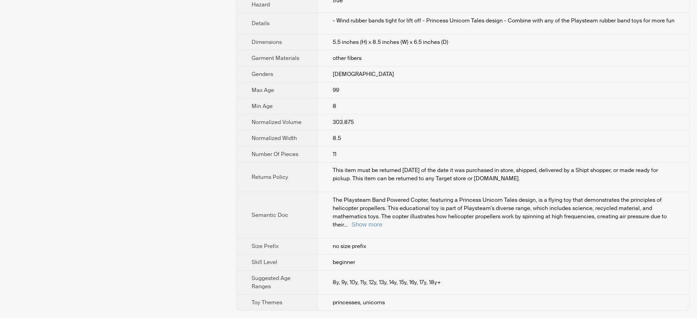
click at [656, 229] on div "The Playsteam Band Powered Copter, featuring a Princess Unicorn Tales design, i…" at bounding box center [504, 212] width 342 height 33
click at [382, 226] on button "Show more" at bounding box center [366, 224] width 31 height 7
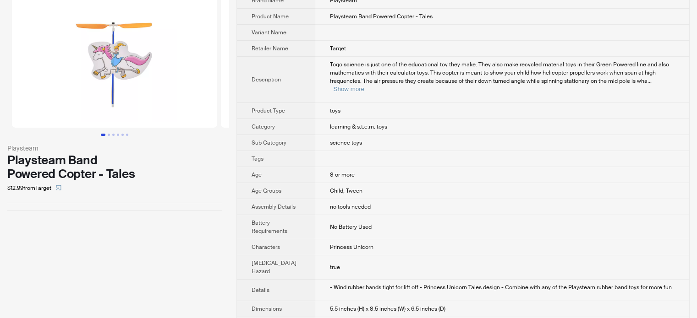
scroll to position [0, 0]
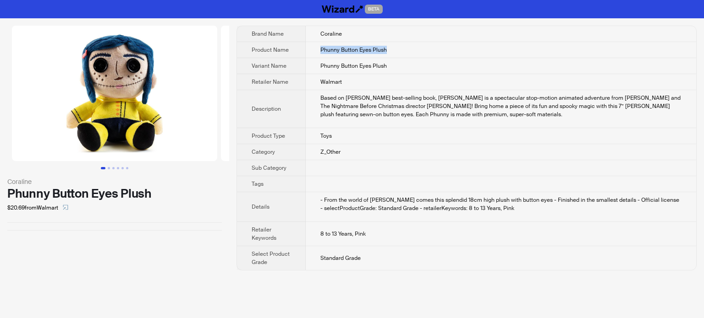
drag, startPoint x: 392, startPoint y: 49, endPoint x: 314, endPoint y: 45, distance: 78.0
click at [314, 45] on td "Phunny Button Eyes Plush" at bounding box center [501, 50] width 391 height 16
copy span "Phunny Button Eyes Plush"
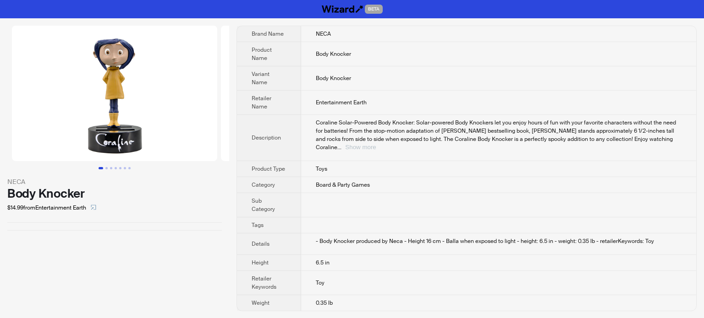
click at [376, 144] on button "Show more" at bounding box center [360, 147] width 31 height 7
drag, startPoint x: 363, startPoint y: 52, endPoint x: 297, endPoint y: 46, distance: 66.3
click at [297, 46] on tr "Product Name Body Knocker" at bounding box center [466, 54] width 459 height 24
click at [363, 48] on td "Body Knocker" at bounding box center [498, 54] width 395 height 24
drag, startPoint x: 366, startPoint y: 56, endPoint x: 316, endPoint y: 49, distance: 50.8
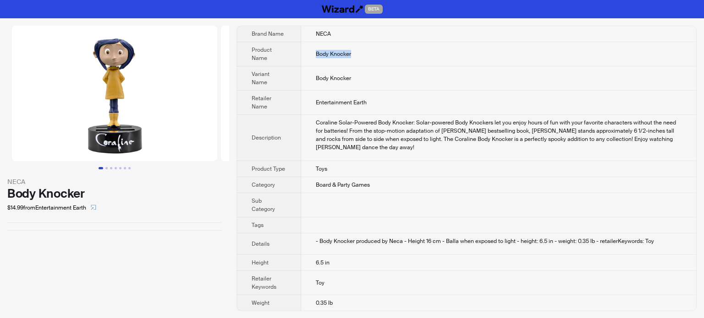
click at [316, 49] on td "Body Knocker" at bounding box center [498, 54] width 395 height 24
copy span "Body Knocker"
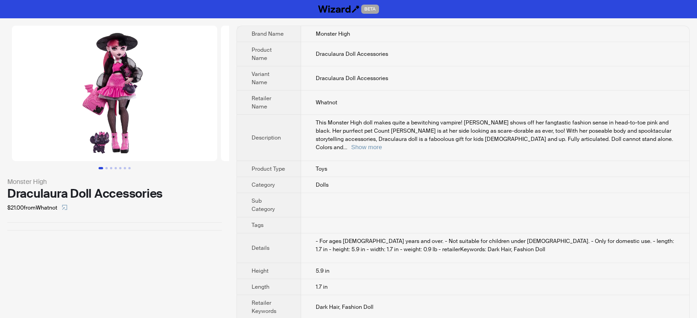
scroll to position [15, 0]
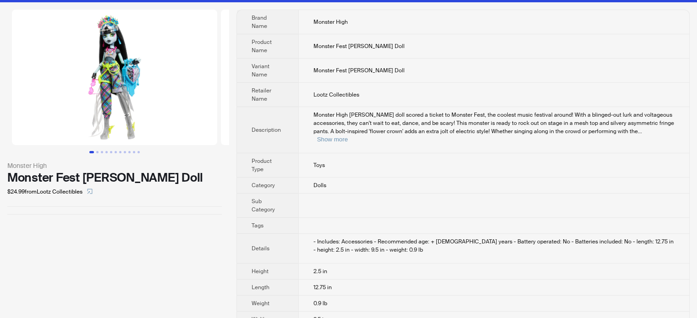
scroll to position [23, 0]
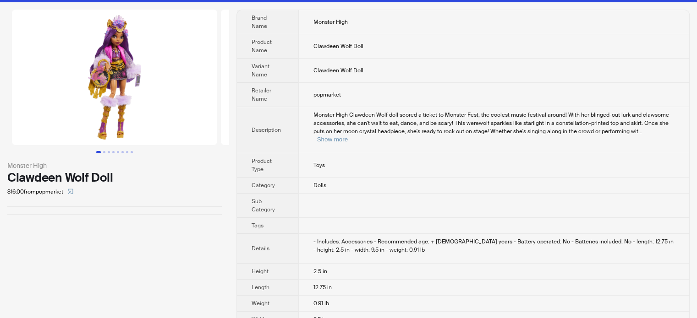
scroll to position [23, 0]
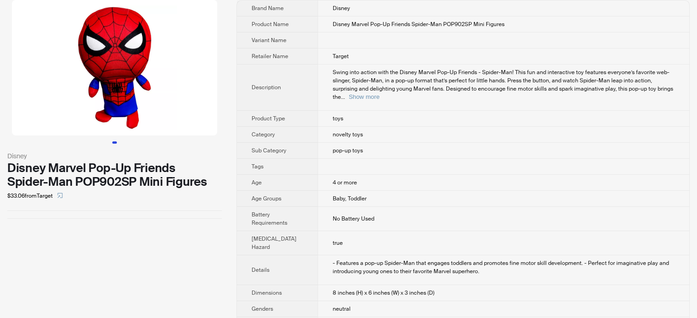
scroll to position [46, 0]
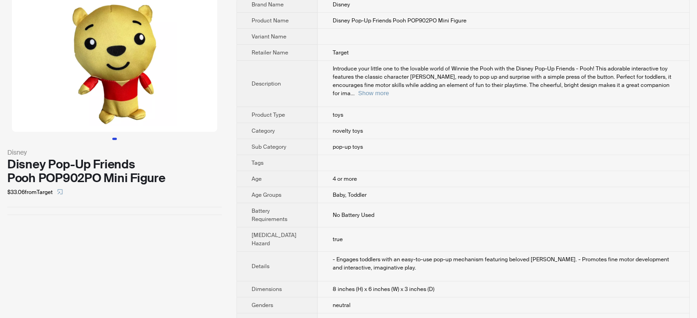
scroll to position [46, 0]
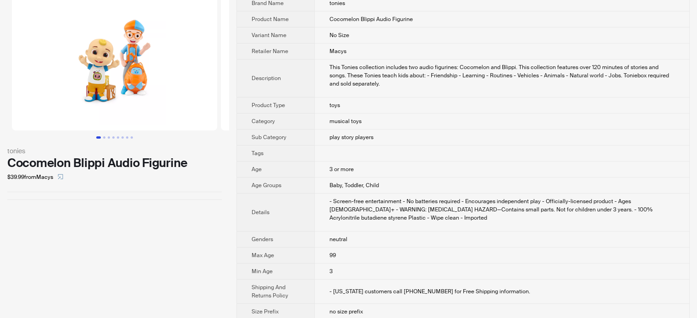
scroll to position [46, 0]
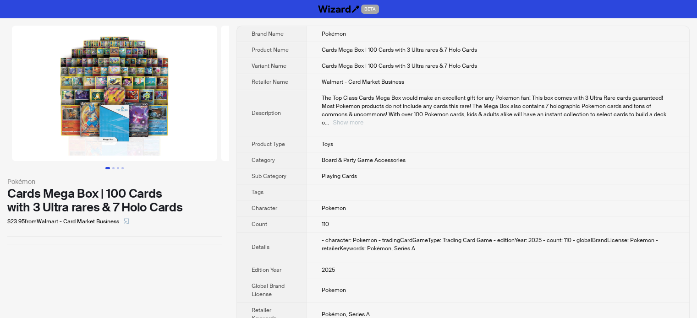
click at [363, 119] on button "Show more" at bounding box center [348, 122] width 31 height 7
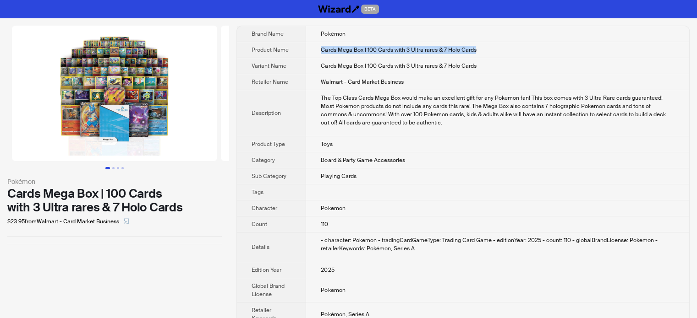
drag, startPoint x: 480, startPoint y: 52, endPoint x: 315, endPoint y: 49, distance: 164.9
click at [315, 49] on td "Cards Mega Box | 100 Cards with 3 Ultra rares & 7 Holo Cards" at bounding box center [497, 50] width 383 height 16
copy span "Cards Mega Box | 100 Cards with 3 Ultra rares & 7 Holo Cards"
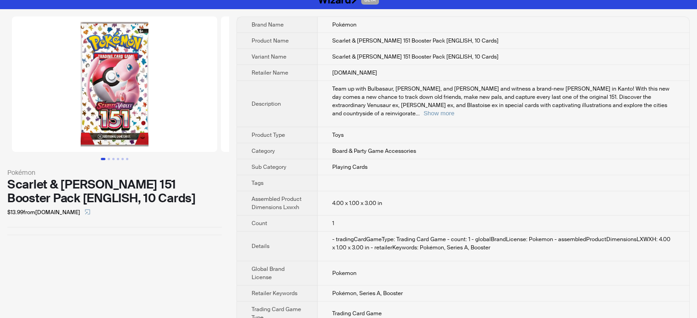
scroll to position [15, 0]
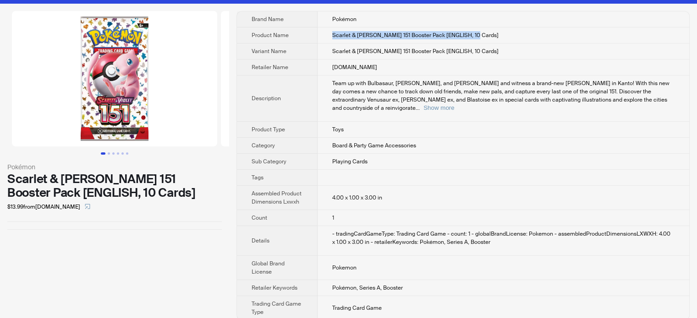
drag, startPoint x: 496, startPoint y: 34, endPoint x: 329, endPoint y: 34, distance: 166.7
click at [329, 34] on td "Scarlet & Violet 151 Booster Pack [ENGLISH, 10 Cards]" at bounding box center [502, 35] width 371 height 16
copy span "Scarlet & Violet 151 Booster Pack [ENGLISH, 10 Cards]"
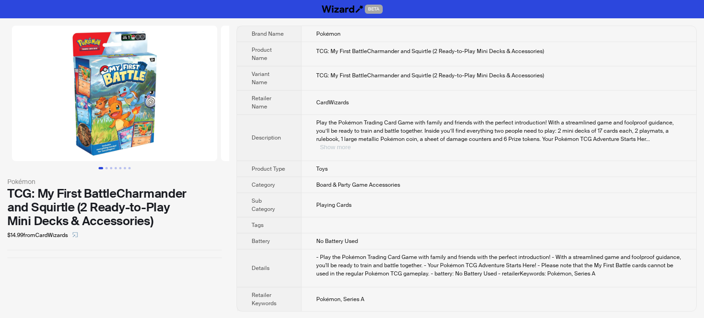
click at [350, 144] on button "Show more" at bounding box center [335, 147] width 31 height 7
